Goal: Information Seeking & Learning: Learn about a topic

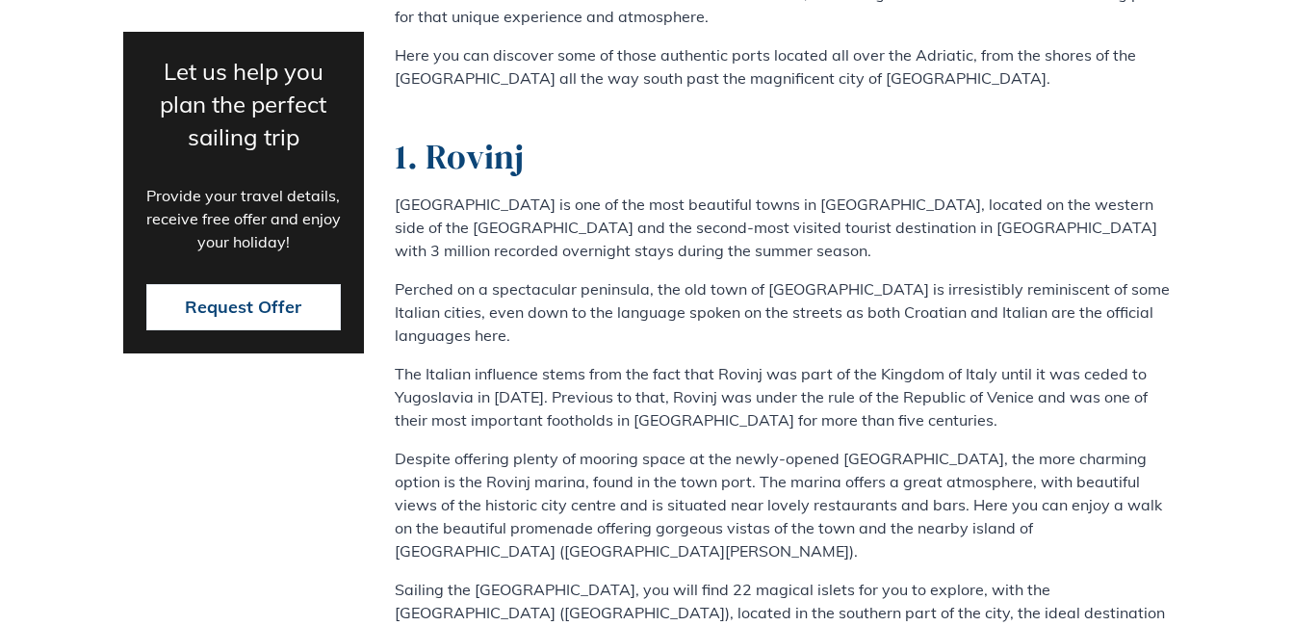
scroll to position [1001, 0]
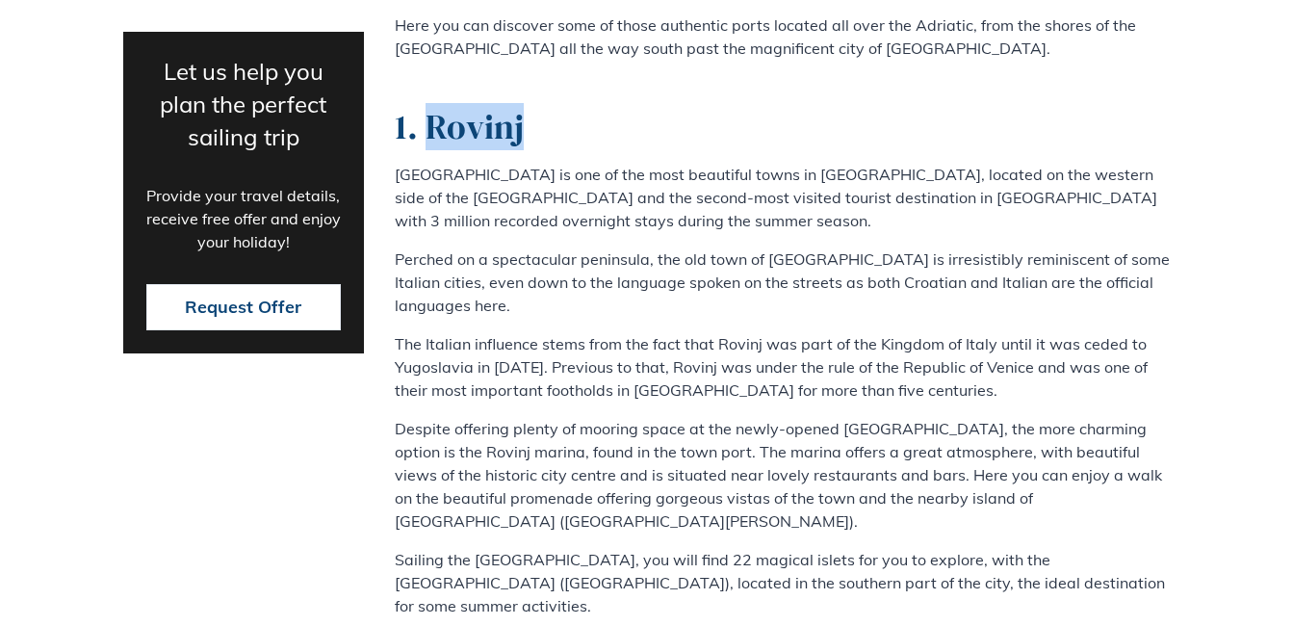
drag, startPoint x: 528, startPoint y: 121, endPoint x: 431, endPoint y: 118, distance: 96.3
click at [431, 118] on h2 "1. Rovinj" at bounding box center [783, 126] width 776 height 41
copy h2 "Rovinj"
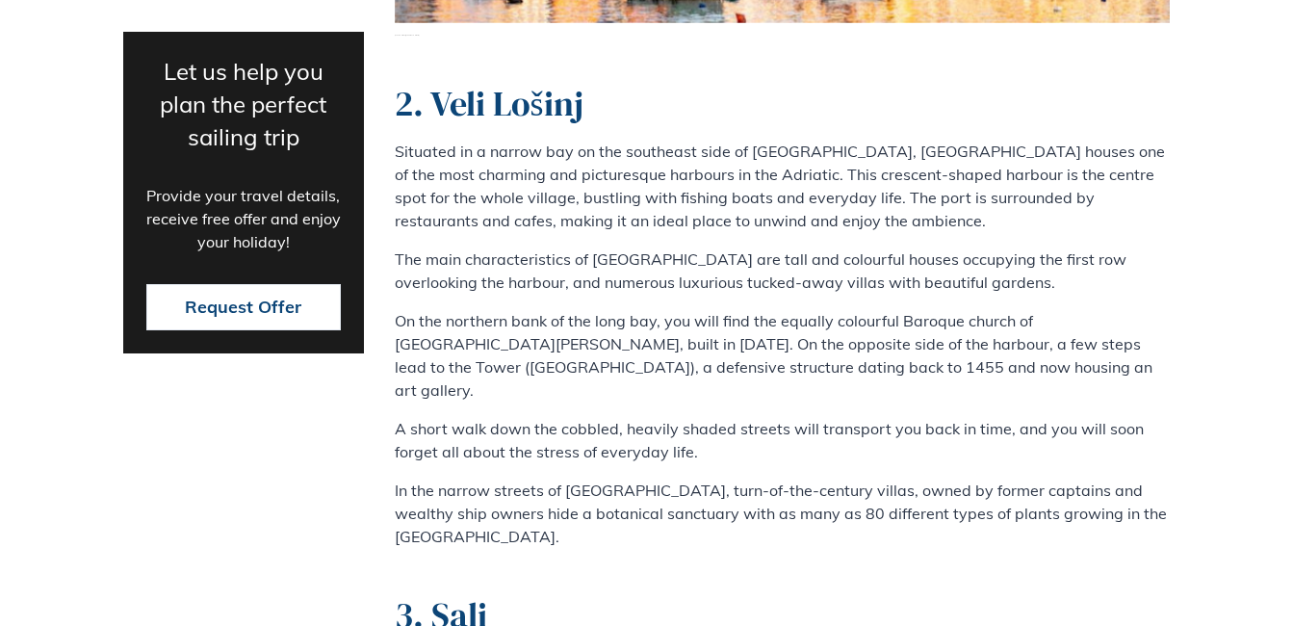
scroll to position [1887, 0]
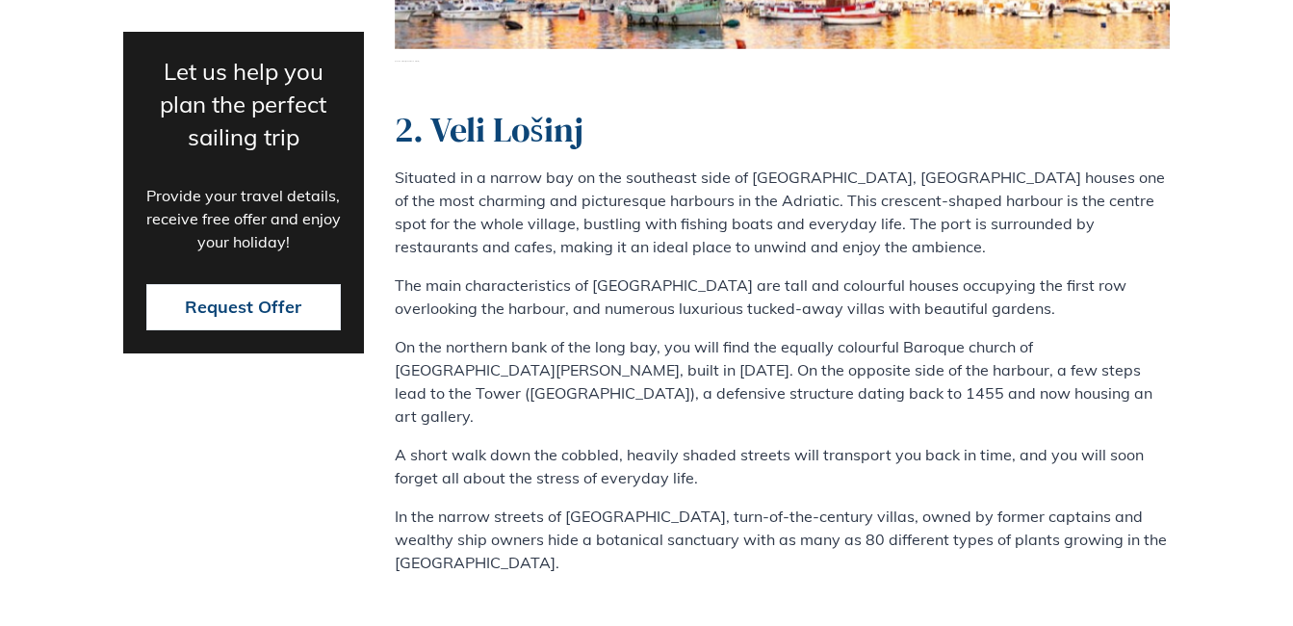
click at [576, 109] on h2 "2. Veli Lošinj" at bounding box center [783, 129] width 776 height 41
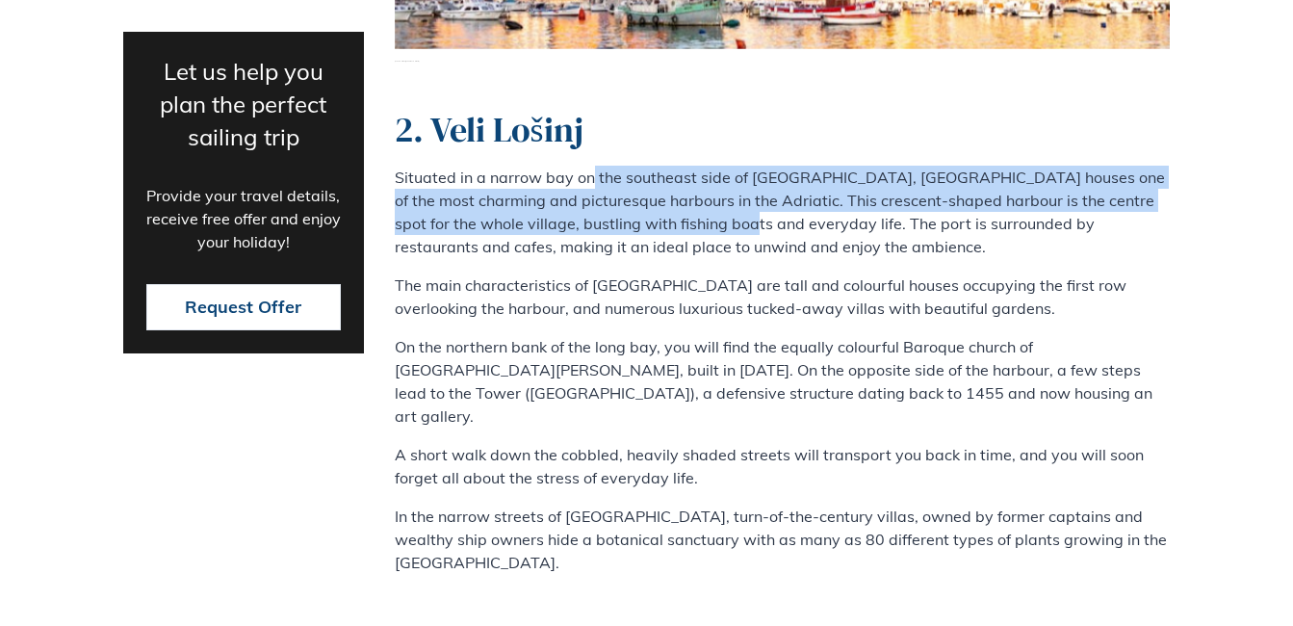
drag, startPoint x: 699, startPoint y: 197, endPoint x: 588, endPoint y: 134, distance: 127.7
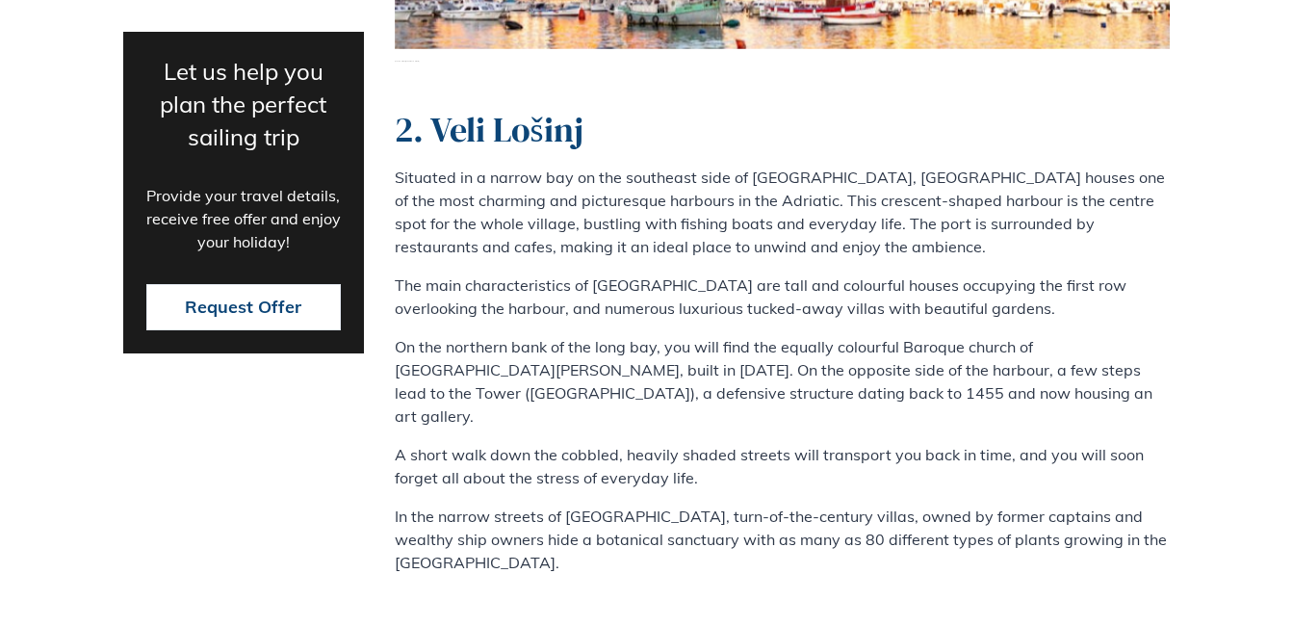
drag, startPoint x: 588, startPoint y: 134, endPoint x: 589, endPoint y: 98, distance: 35.6
click at [589, 109] on h2 "2. Veli Lošinj" at bounding box center [783, 129] width 776 height 41
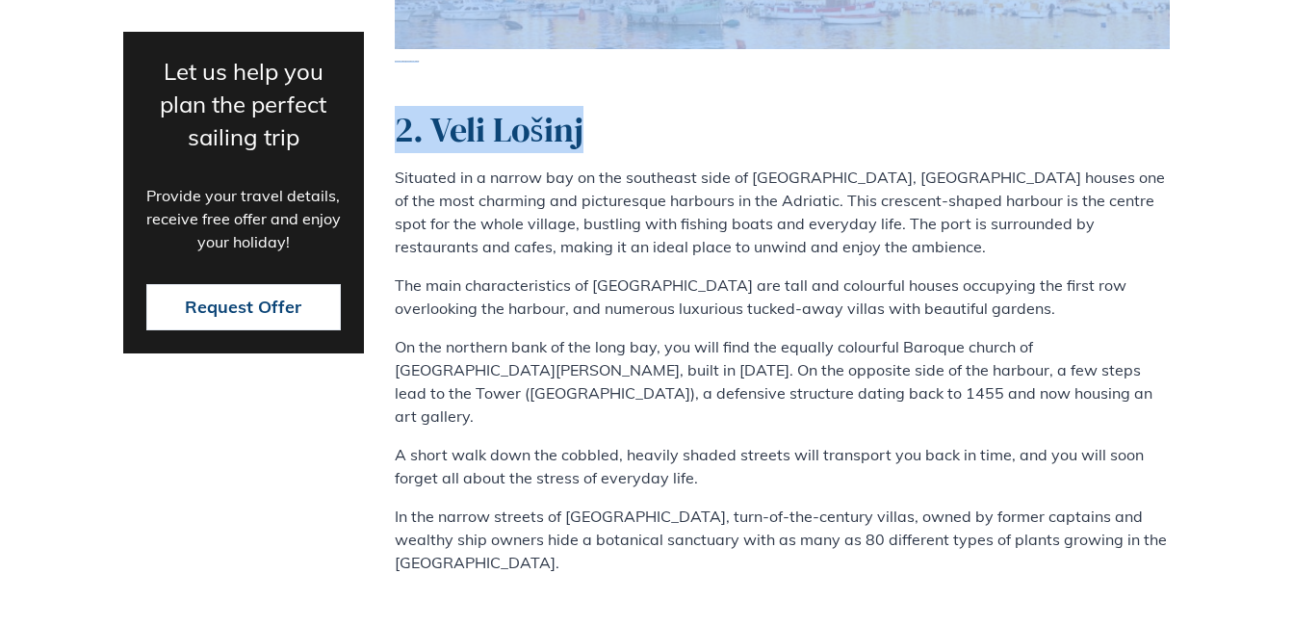
drag, startPoint x: 589, startPoint y: 98, endPoint x: 374, endPoint y: 111, distance: 216.0
copy div "The unique charm of the Croatian coast, which combines stunning natural beauty …"
click at [443, 109] on h2 "2. Veli Lošinj" at bounding box center [783, 129] width 776 height 41
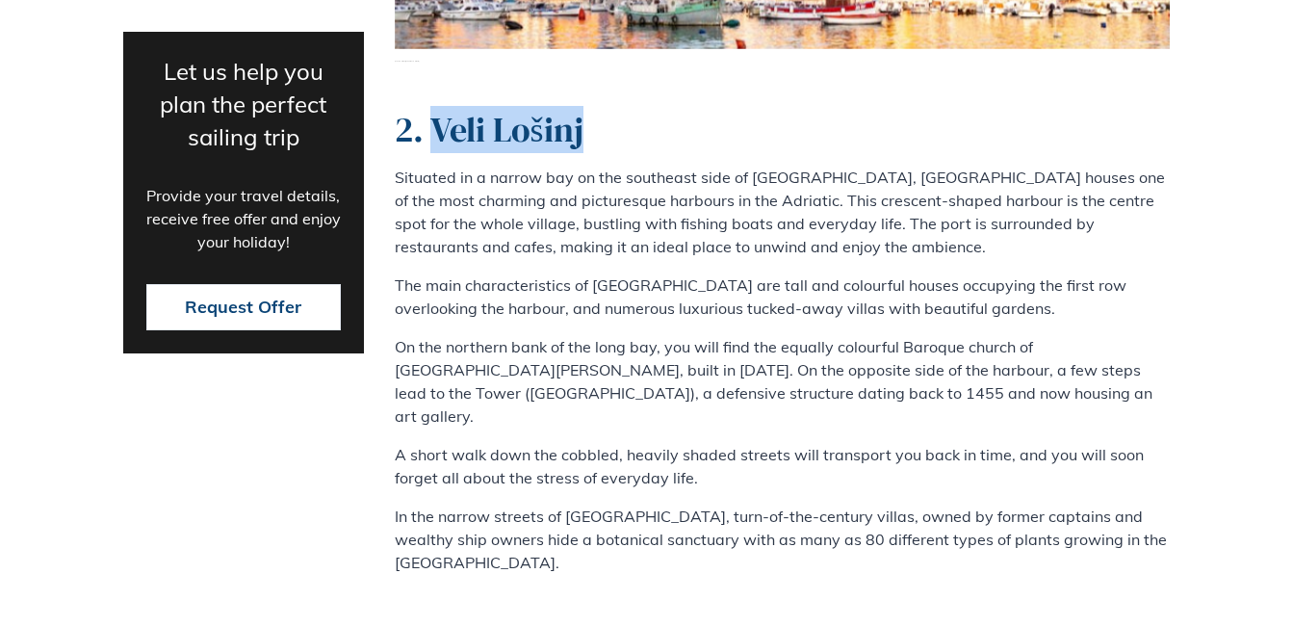
click at [438, 109] on h2 "2. Veli Lošinj" at bounding box center [783, 129] width 776 height 41
copy h2 "[PERSON_NAME]"
